Goal: Task Accomplishment & Management: Use online tool/utility

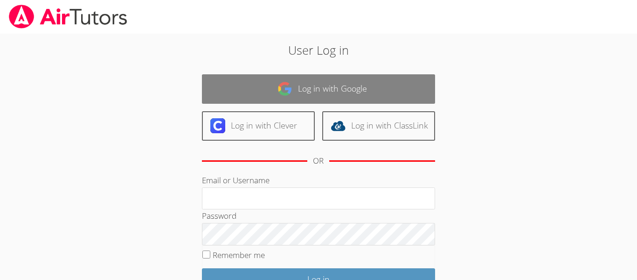
click at [319, 80] on link "Log in with Google" at bounding box center [318, 88] width 233 height 29
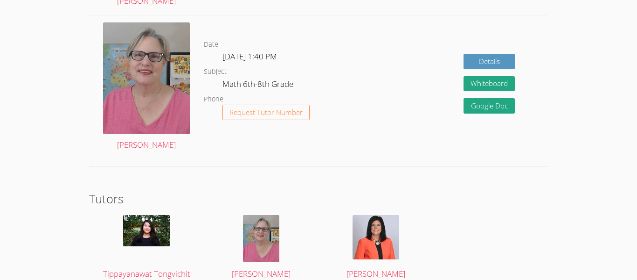
scroll to position [1546, 0]
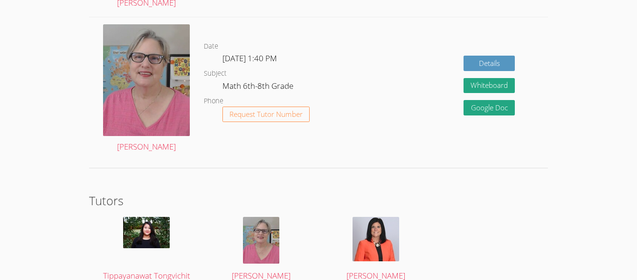
click at [239, 58] on span "[DATE] 1:40 PM" at bounding box center [250, 58] width 55 height 11
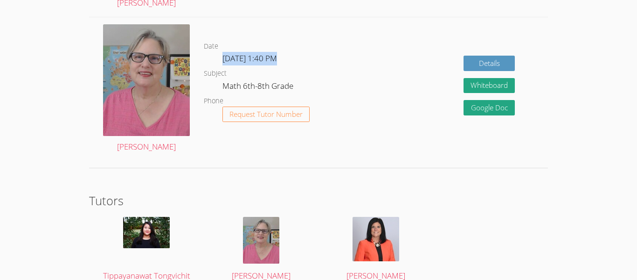
click at [239, 58] on span "[DATE] 1:40 PM" at bounding box center [250, 58] width 55 height 11
drag, startPoint x: 239, startPoint y: 58, endPoint x: 259, endPoint y: 61, distance: 20.3
click at [259, 61] on span "[DATE] 1:40 PM" at bounding box center [250, 58] width 55 height 11
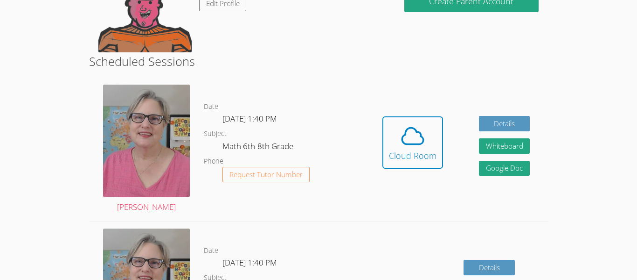
scroll to position [194, 0]
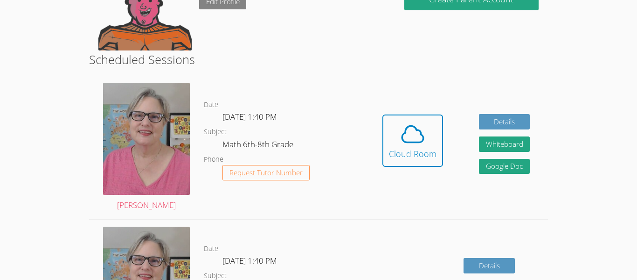
click at [235, 4] on link "Edit Profile" at bounding box center [223, 1] width 48 height 15
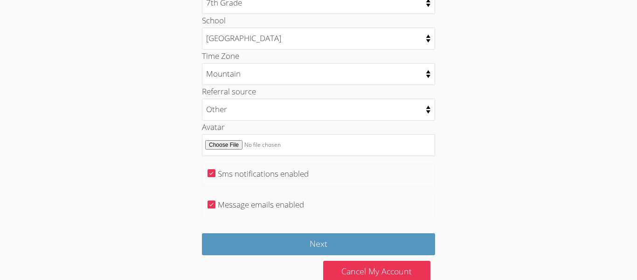
scroll to position [508, 0]
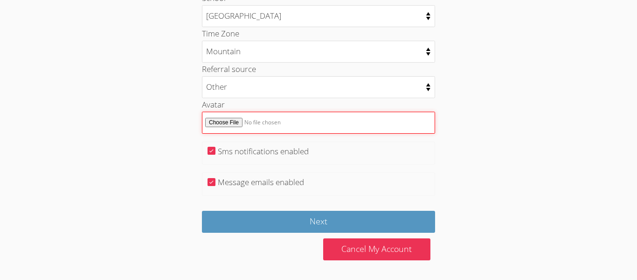
click at [219, 122] on input "Avatar" at bounding box center [318, 123] width 233 height 22
click at [226, 121] on input "Avatar" at bounding box center [318, 123] width 233 height 22
type input "C:\fakepath\picture-3cc64df5dac22d7a31c6b6676cbcffb1_68b0d0f8dd478.jpg"
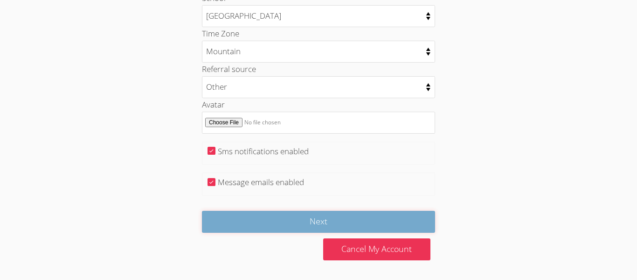
click at [338, 217] on input "Next" at bounding box center [318, 221] width 233 height 22
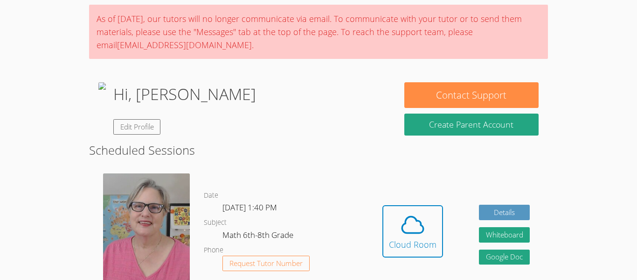
scroll to position [69, 0]
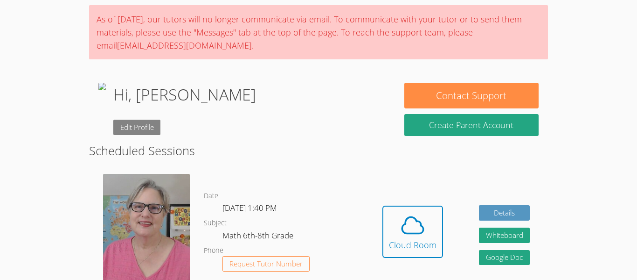
click at [161, 126] on link "Edit Profile" at bounding box center [137, 126] width 48 height 15
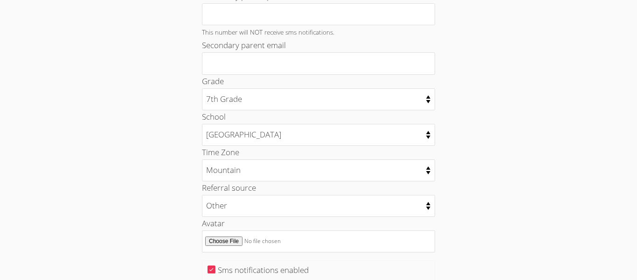
scroll to position [508, 0]
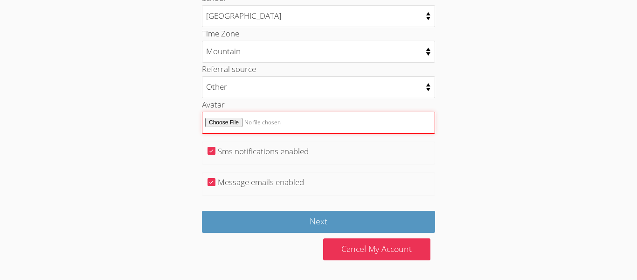
click at [223, 122] on input "Avatar" at bounding box center [318, 123] width 233 height 22
type input "C:\fakepath\picture-beed5b44c2897b75e539b6d7451cba06_68b0d1becd10c.jpg"
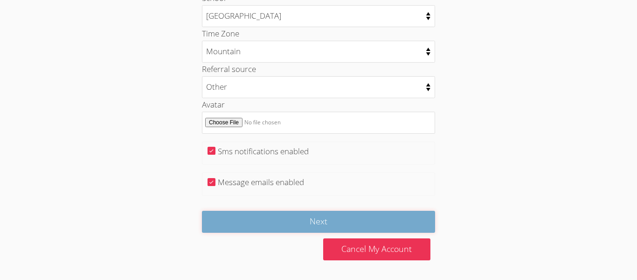
click at [345, 220] on input "Next" at bounding box center [318, 221] width 233 height 22
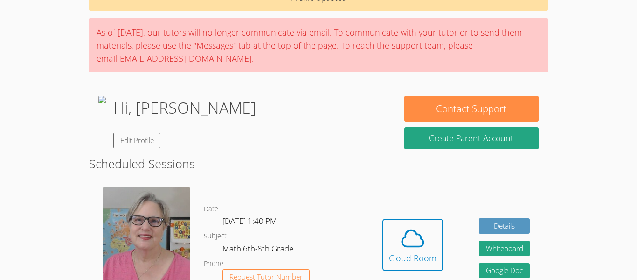
scroll to position [56, 0]
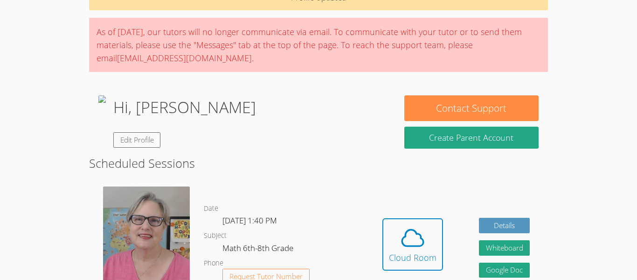
click at [106, 132] on img at bounding box center [101, 121] width 7 height 52
click at [161, 140] on link "Edit Profile" at bounding box center [137, 139] width 48 height 15
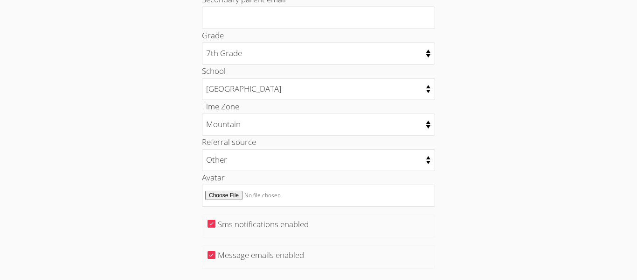
scroll to position [508, 0]
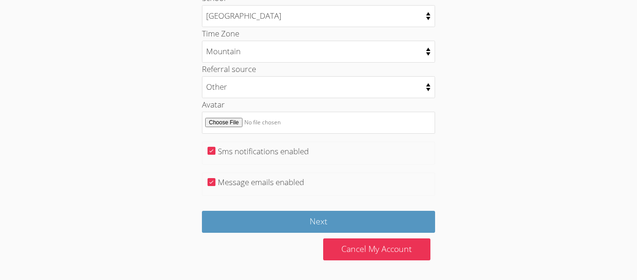
click at [241, 149] on label "Sms notifications enabled" at bounding box center [263, 151] width 91 height 11
click at [216, 149] on input "Sms notifications enabled" at bounding box center [212, 151] width 8 height 8
click at [219, 150] on label "Sms notifications enabled" at bounding box center [263, 151] width 91 height 11
click at [216, 150] on input "Sms notifications enabled" at bounding box center [212, 151] width 8 height 8
checkbox input "true"
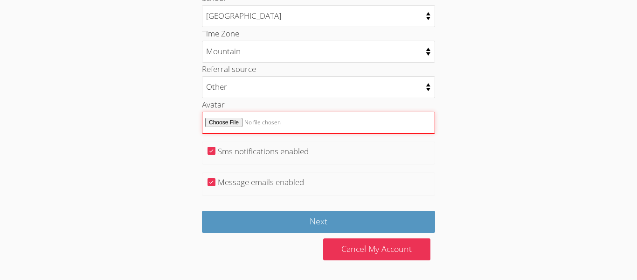
click at [225, 123] on input "Avatar" at bounding box center [318, 123] width 233 height 22
type input "C:\fakepath\picture-3cc64df5dac22d7a31c6b6676cbcffb1_68b0d0f8dd478.jpg"
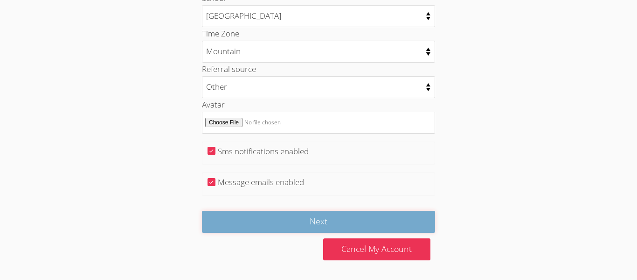
click at [325, 223] on input "Next" at bounding box center [318, 221] width 233 height 22
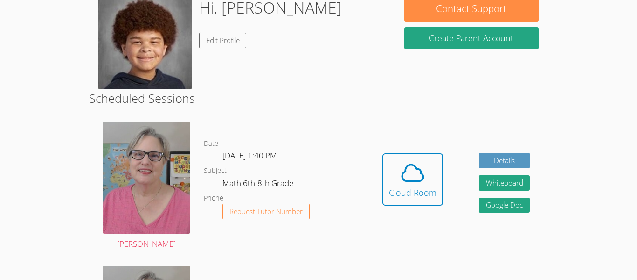
scroll to position [154, 0]
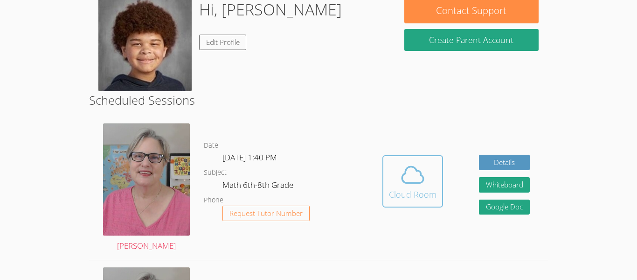
click at [402, 168] on icon at bounding box center [413, 174] width 26 height 26
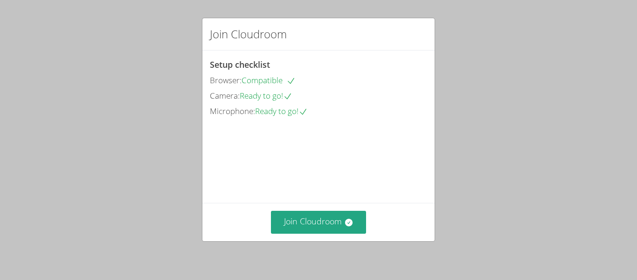
scroll to position [64, 0]
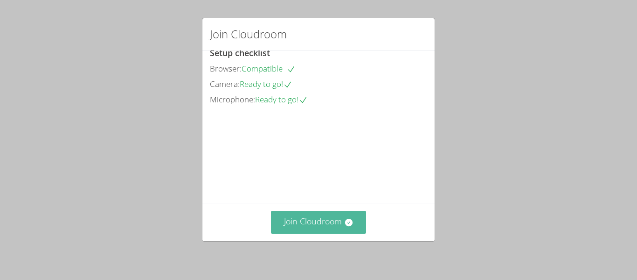
click at [351, 215] on button "Join Cloudroom" at bounding box center [319, 221] width 96 height 23
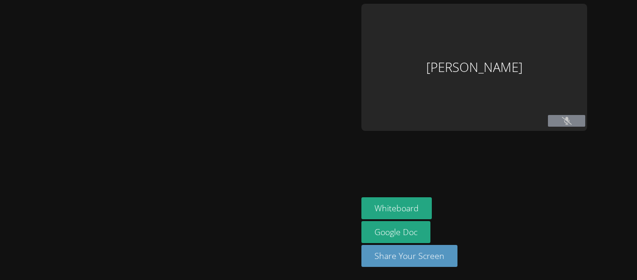
click at [351, 215] on div at bounding box center [179, 140] width 350 height 272
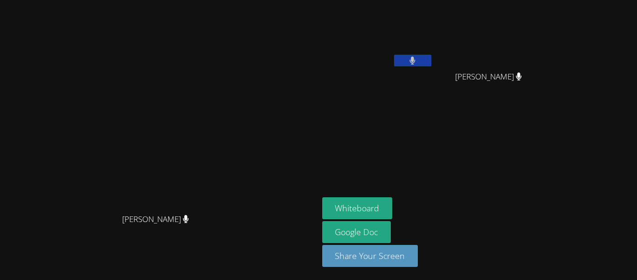
click at [456, 140] on aside "Roland Compo Kyce Cochran Kyce Cochran Whiteboard Google Doc Share Your Screen" at bounding box center [435, 140] width 233 height 280
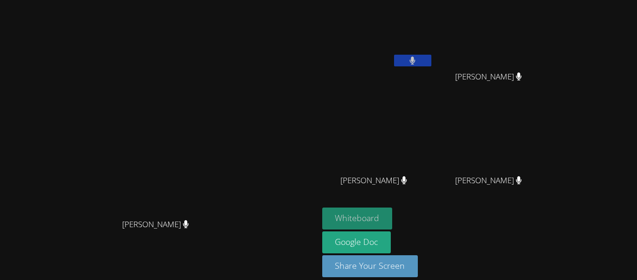
click at [393, 212] on button "Whiteboard" at bounding box center [357, 218] width 70 height 22
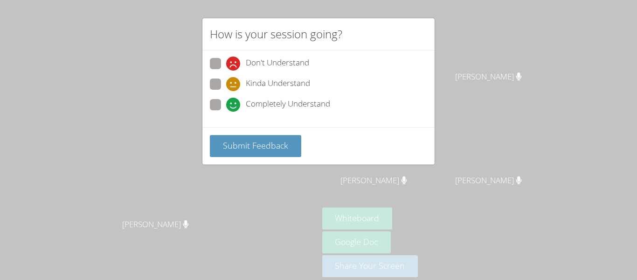
click at [239, 85] on icon at bounding box center [233, 84] width 14 height 14
click at [234, 85] on input "Kinda Understand" at bounding box center [230, 82] width 8 height 8
radio input "true"
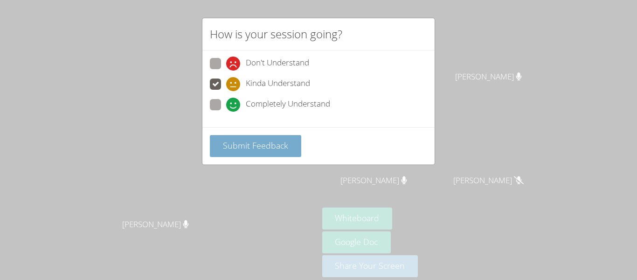
click at [245, 145] on span "Submit Feedback" at bounding box center [255, 145] width 65 height 11
